Goal: Complete application form

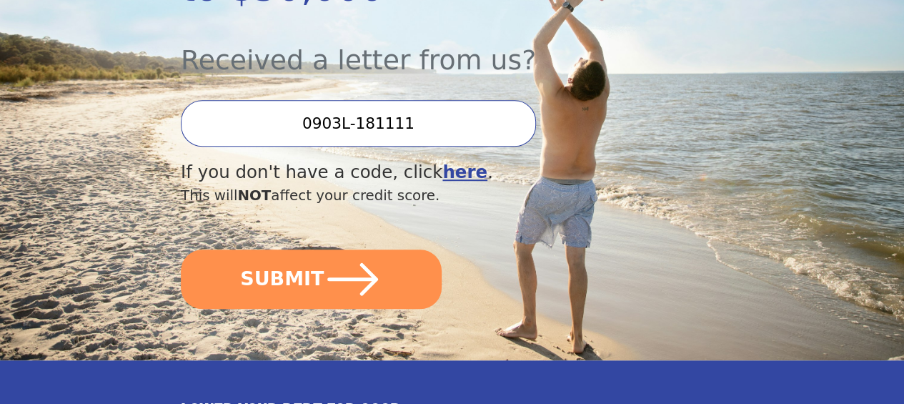
scroll to position [429, 0]
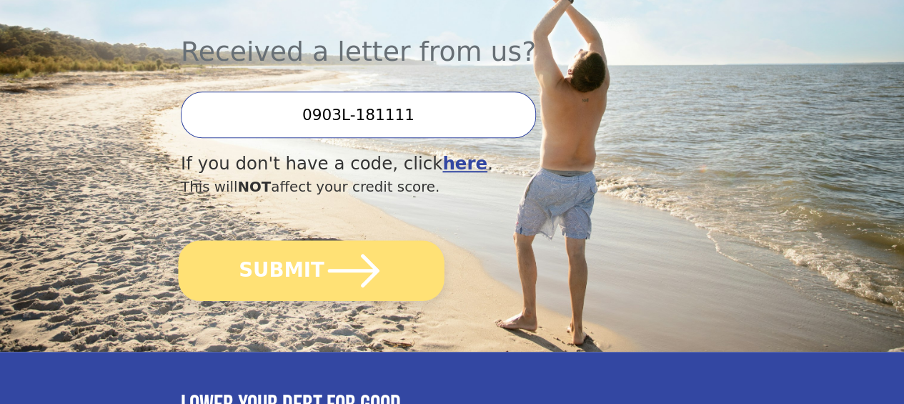
click at [413, 301] on button "SUBMIT" at bounding box center [311, 270] width 266 height 61
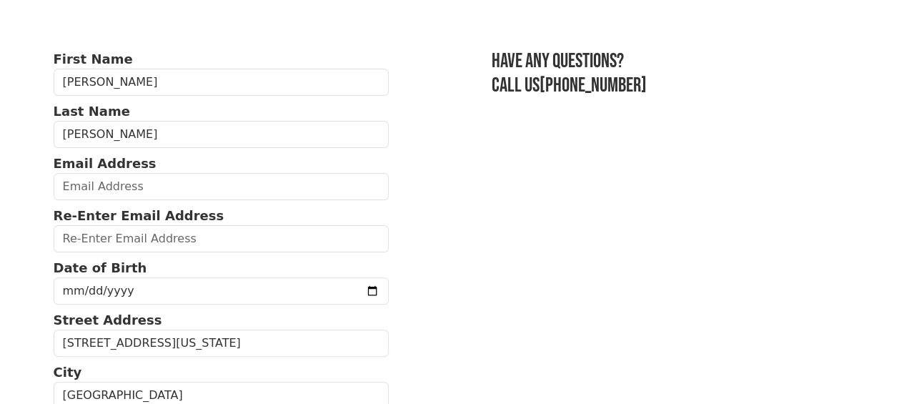
scroll to position [71, 0]
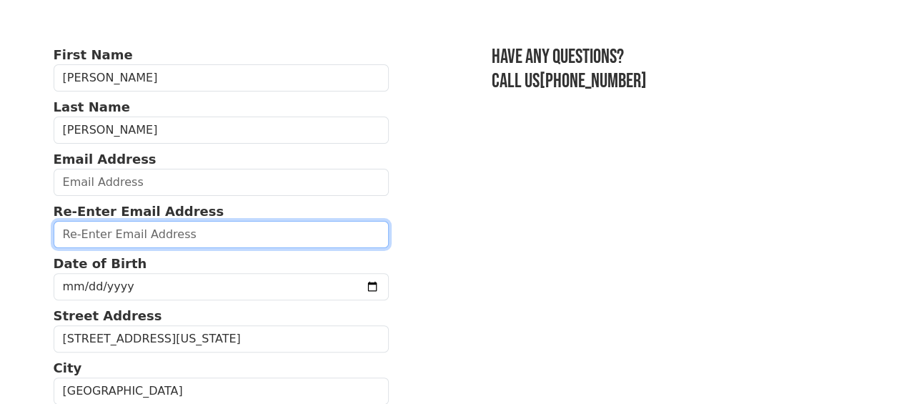
click at [141, 245] on input "email" at bounding box center [222, 234] width 336 height 27
type input "[EMAIL_ADDRESS][DOMAIN_NAME]"
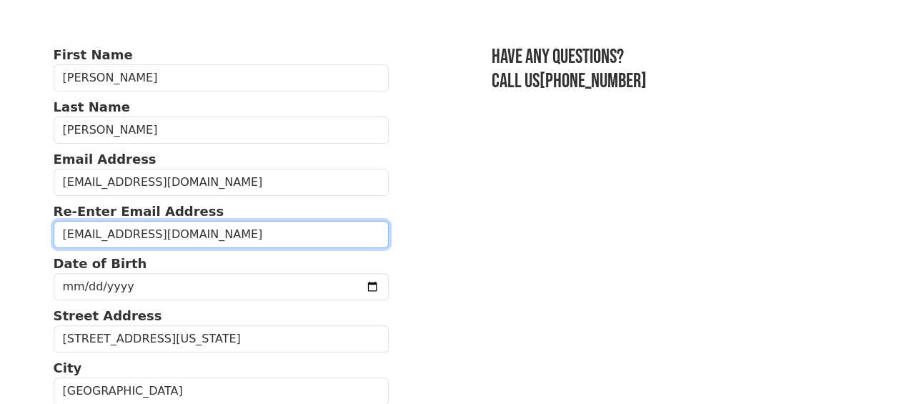
type input "(601) 750-1875"
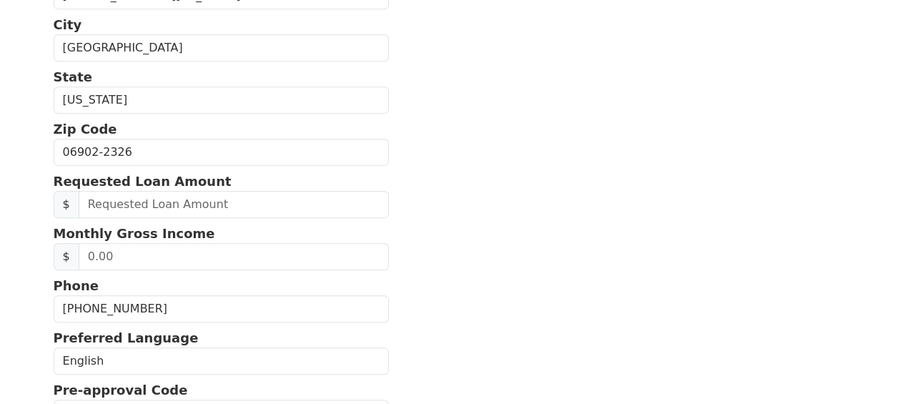
scroll to position [256, 0]
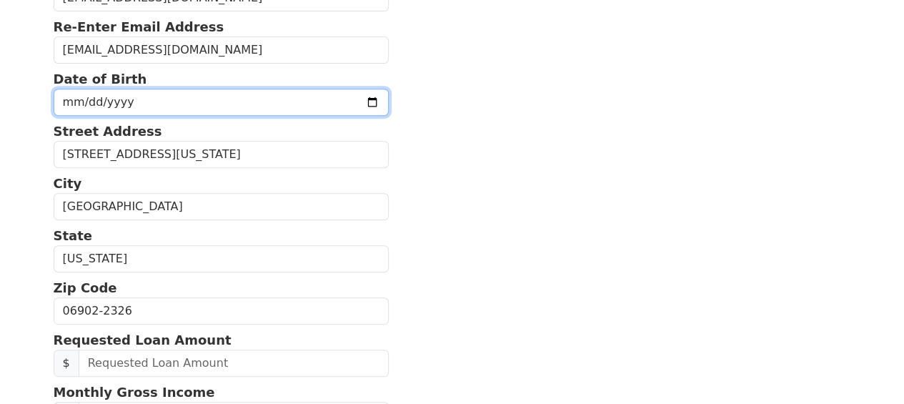
click at [340, 109] on input "date" at bounding box center [222, 102] width 336 height 27
type input "1984-02-06"
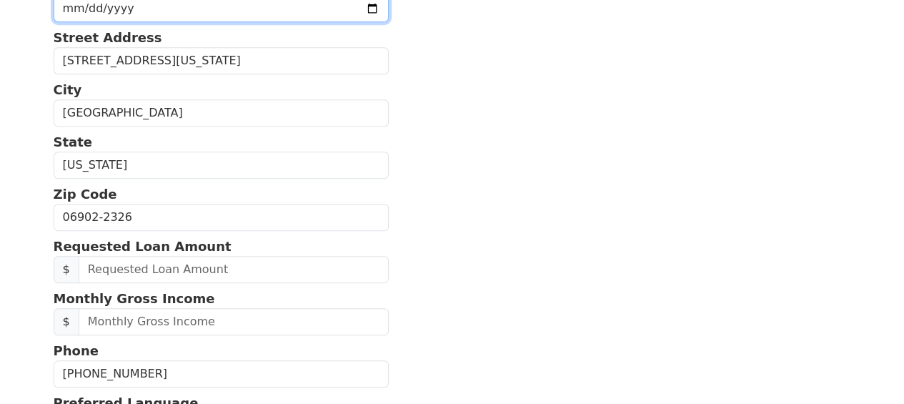
scroll to position [399, 0]
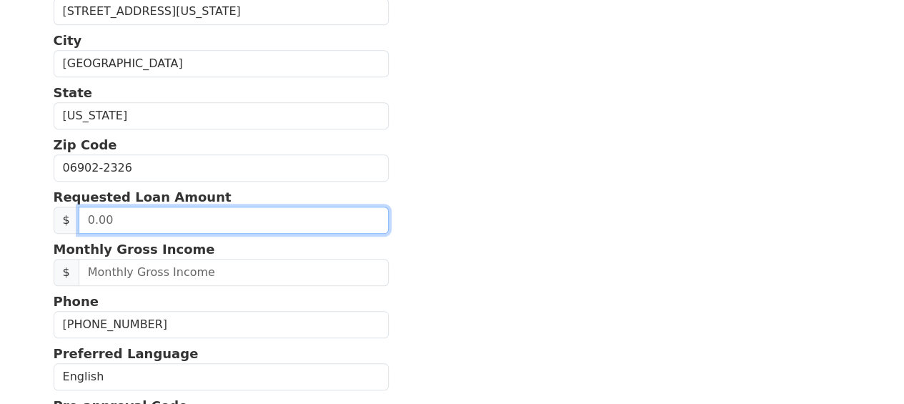
click at [121, 234] on input "text" at bounding box center [234, 219] width 310 height 27
type input "15,000.00"
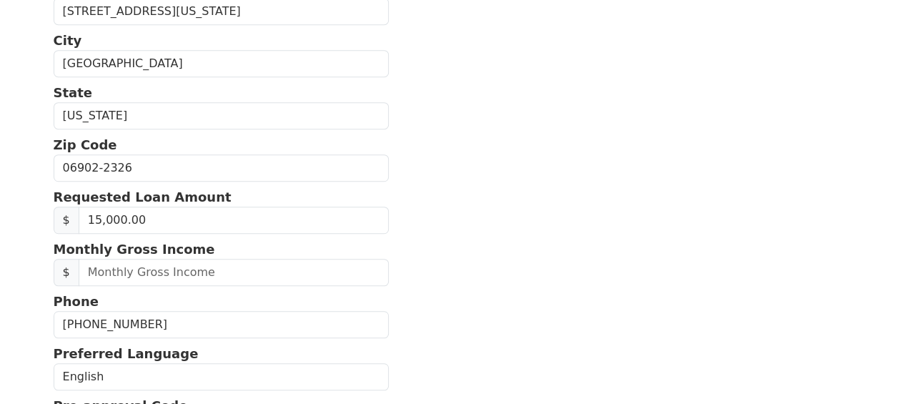
click at [132, 286] on input "text" at bounding box center [234, 272] width 310 height 27
drag, startPoint x: 119, startPoint y: 324, endPoint x: 127, endPoint y: 310, distance: 15.7
click at [120, 311] on p "Phone" at bounding box center [222, 300] width 336 height 19
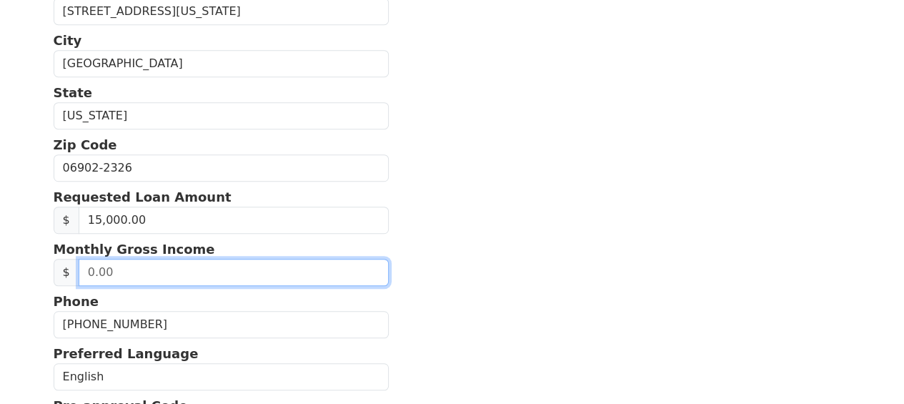
click at [117, 286] on input "text" at bounding box center [234, 272] width 310 height 27
type input "3,600.00"
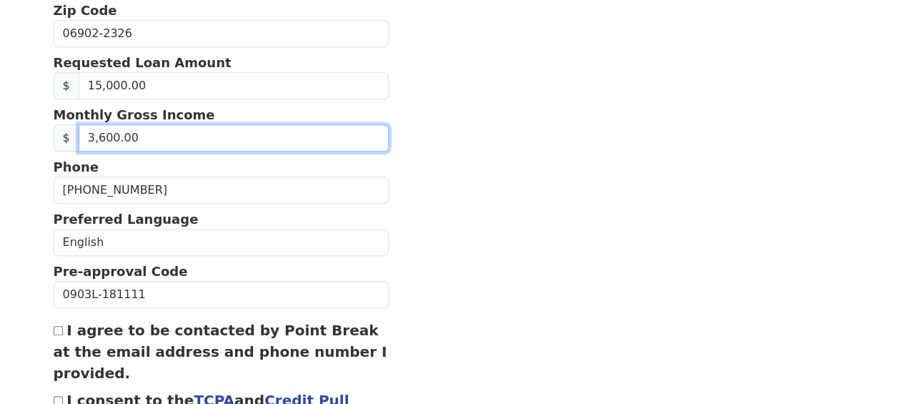
scroll to position [542, 0]
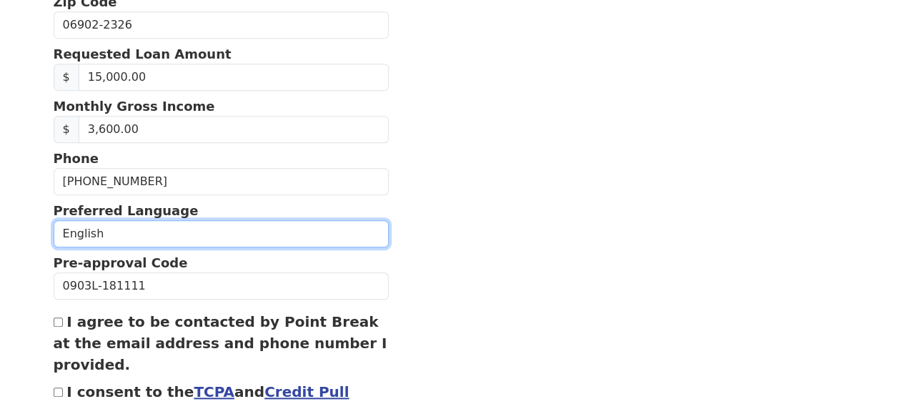
click at [125, 247] on select "English Spanish" at bounding box center [222, 233] width 336 height 27
select select "Spanish"
click at [54, 242] on select "English Spanish" at bounding box center [222, 233] width 336 height 27
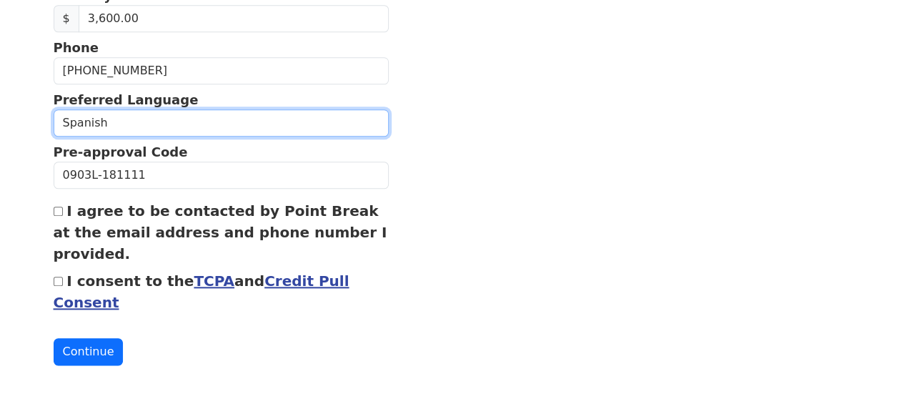
scroll to position [682, 0]
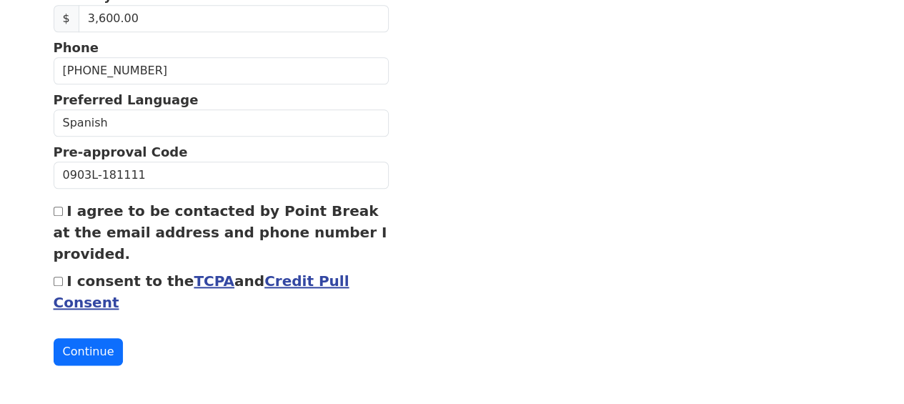
click at [59, 206] on input "I agree to be contacted by Point Break at the email address and phone number I …" at bounding box center [58, 210] width 9 height 9
checkbox input "true"
click at [57, 276] on input "I consent to the TCPA and Credit Pull Consent" at bounding box center [58, 280] width 9 height 9
checkbox input "true"
click at [101, 342] on button "Continue" at bounding box center [89, 351] width 70 height 27
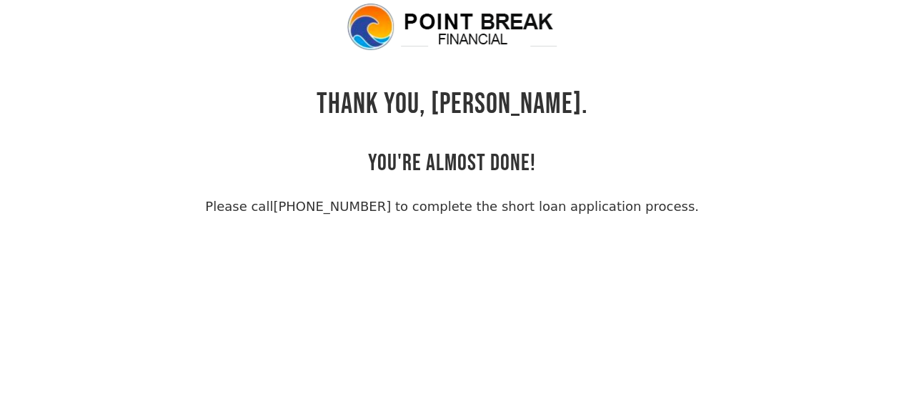
scroll to position [34, 0]
